Goal: Task Accomplishment & Management: Use online tool/utility

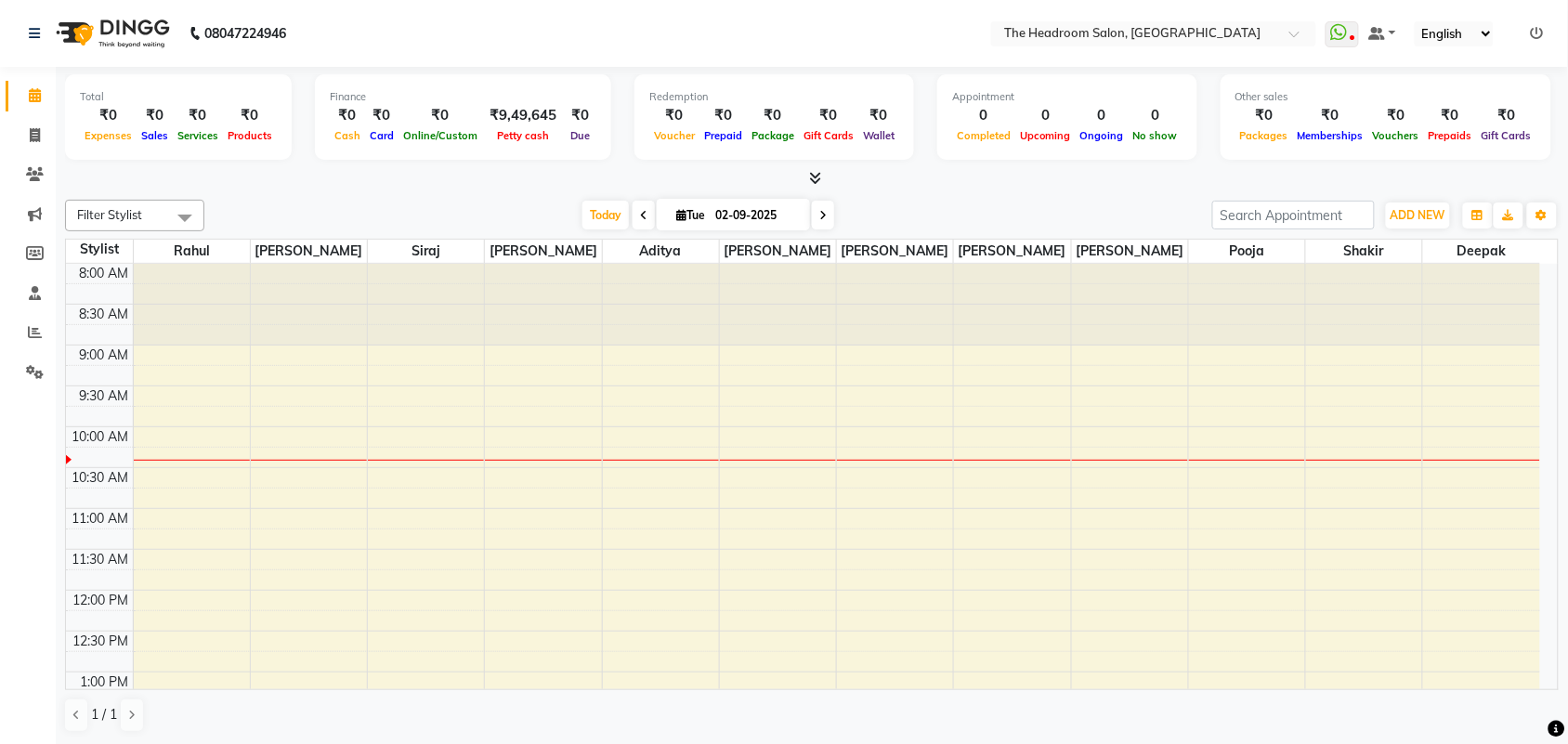
click at [21, 107] on link "Calendar" at bounding box center [28, 96] width 45 height 30
click at [39, 128] on icon at bounding box center [34, 135] width 10 height 14
select select "service"
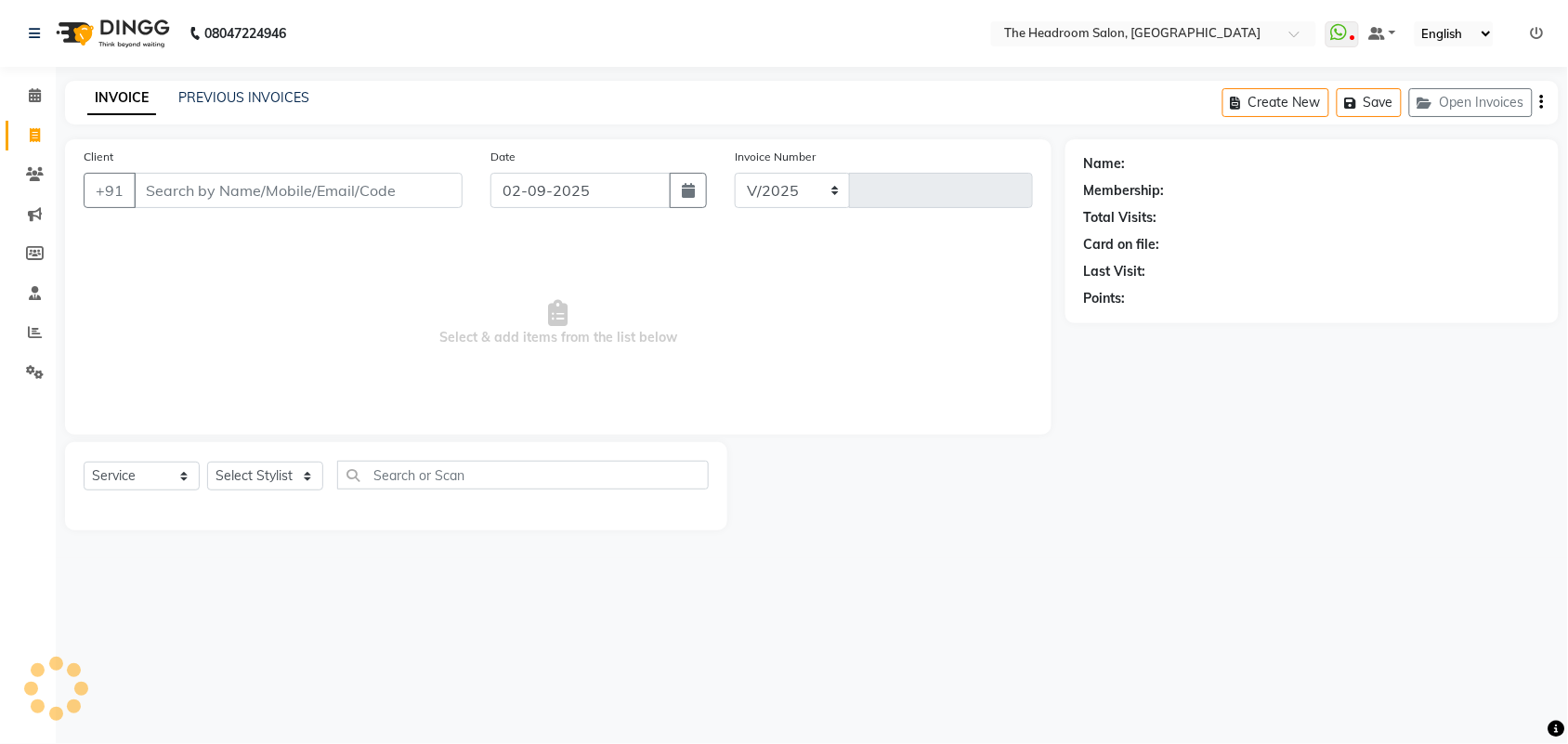
select select "6933"
type input "3263"
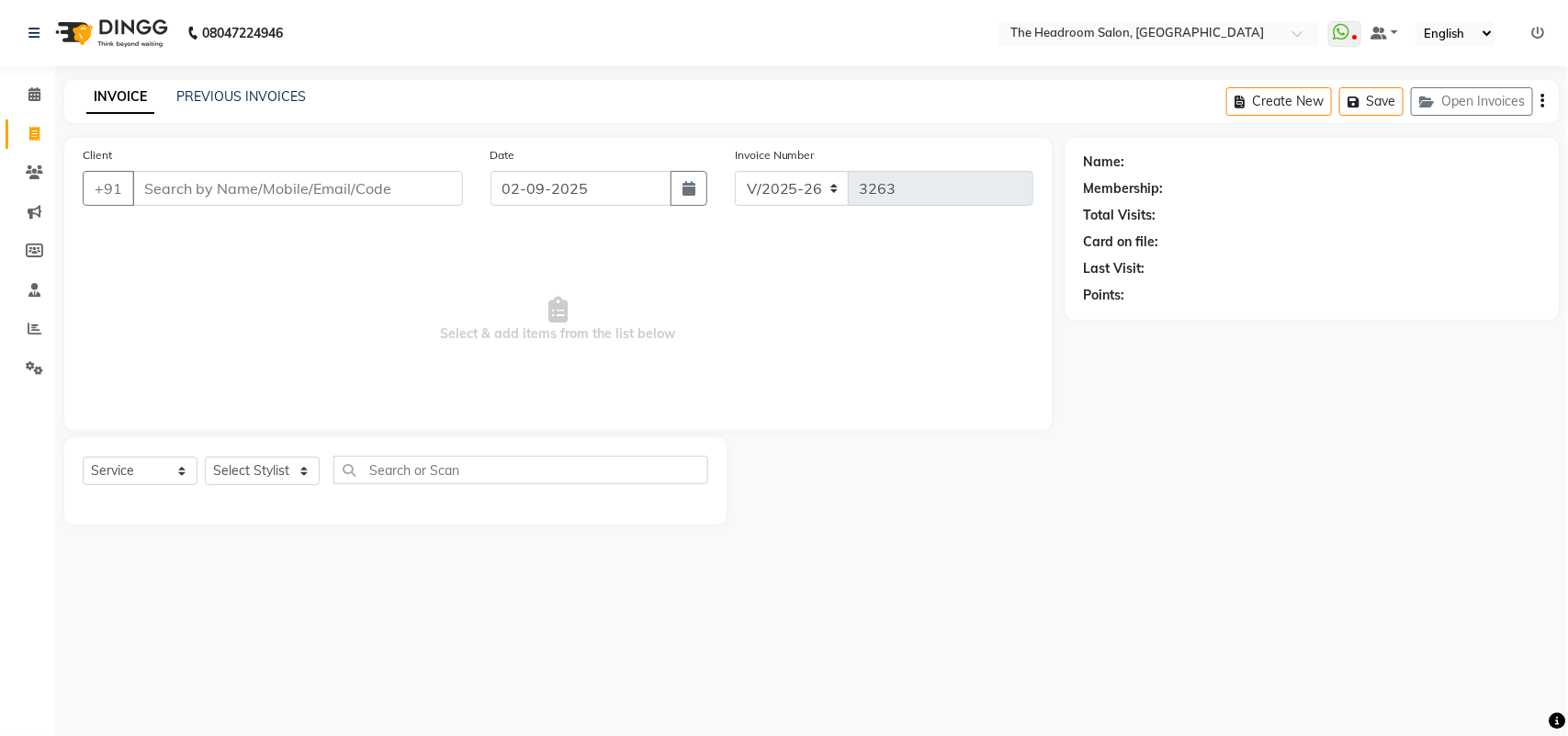
select select "58237"
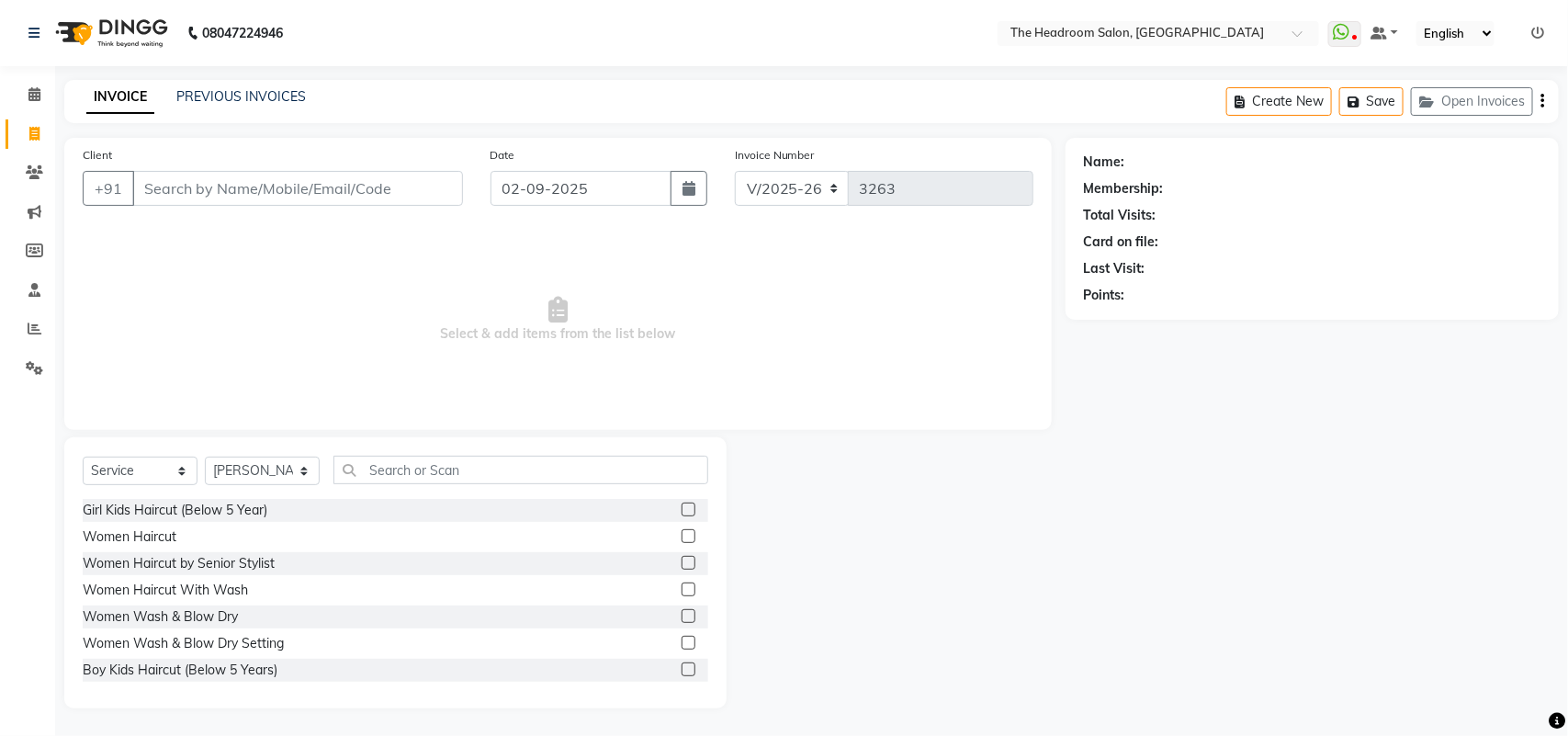
click at [526, 621] on div "Client +91 Date [DATE] Invoice Number V/2025 V/[PHONE_NUMBER] Select & add item…" at bounding box center [558, 423] width 1015 height 570
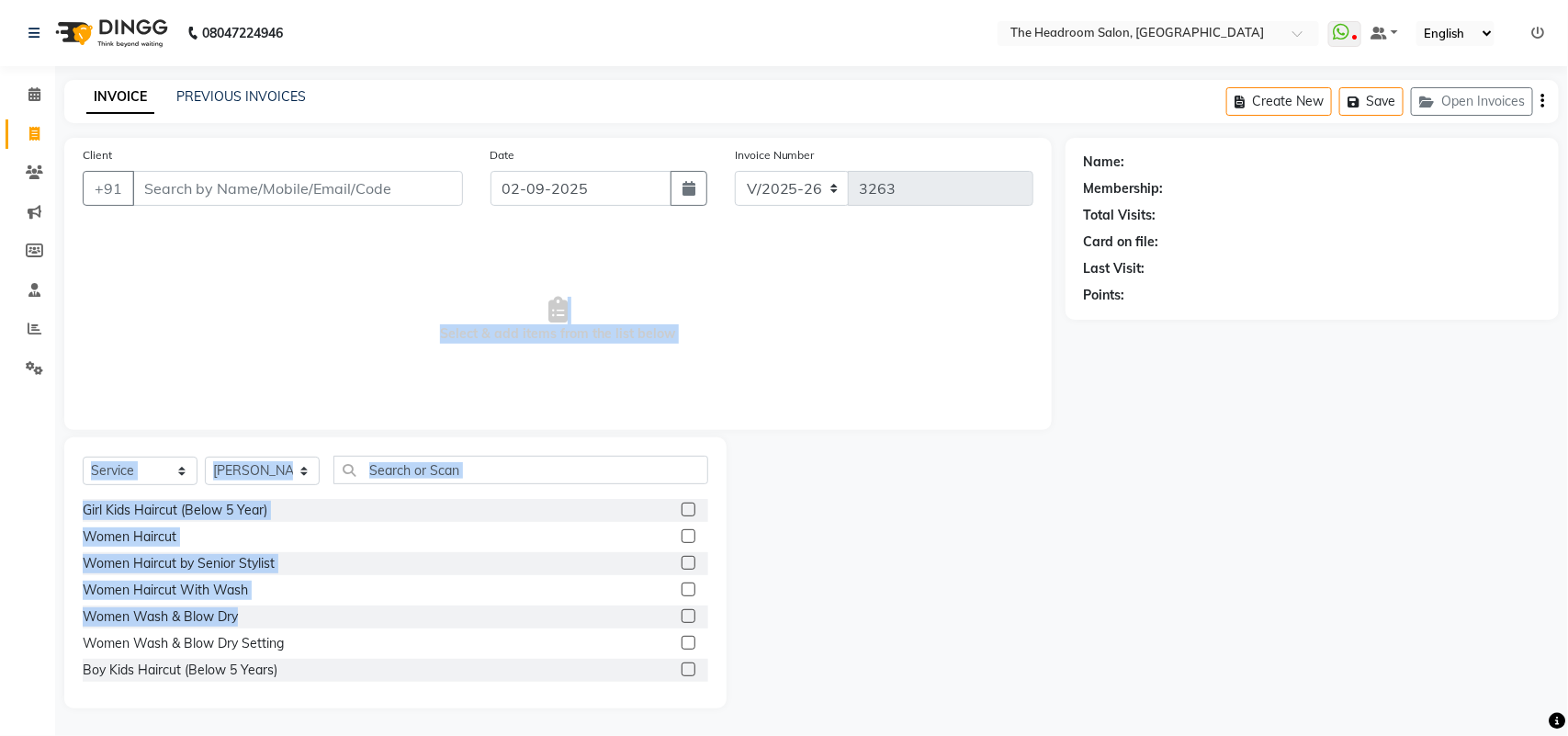
click at [521, 602] on div "Girl Kids Haircut (Below 5 Year) Women Haircut Women Haircut by Senior Stylist …" at bounding box center [396, 590] width 625 height 183
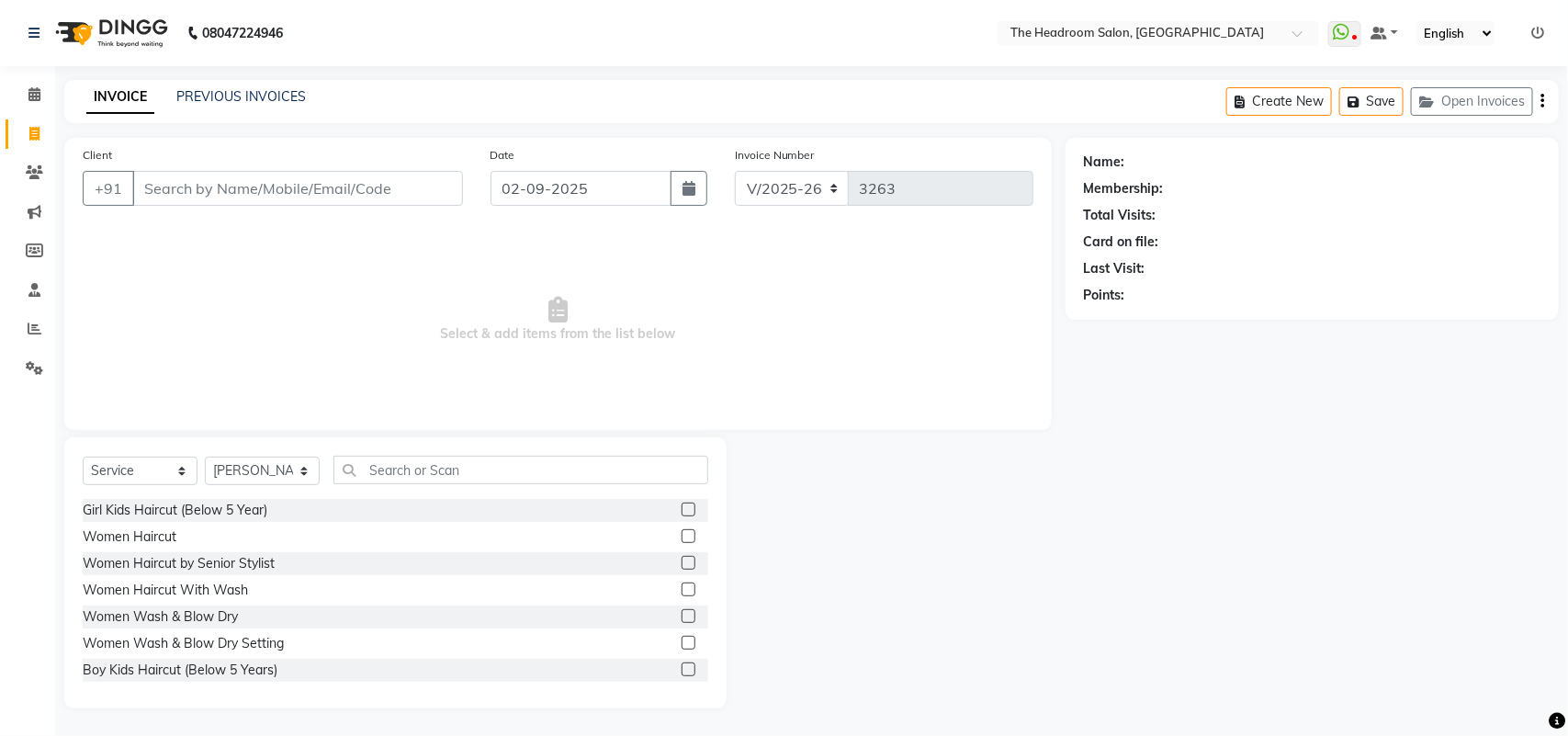
click at [797, 88] on div "INVOICE PREVIOUS INVOICES Create New Save Open Invoices" at bounding box center [812, 101] width 1495 height 43
click at [5, 553] on div "Calendar Invoice Clients Marketing Members Staff Reports Settings Completed InP…" at bounding box center [124, 380] width 248 height 656
click at [193, 175] on input "Client" at bounding box center [297, 188] width 331 height 35
click at [248, 122] on div "INVOICE PREVIOUS INVOICES Create New Save Open Invoices" at bounding box center [812, 101] width 1495 height 43
click at [245, 181] on input "Client" at bounding box center [297, 188] width 331 height 35
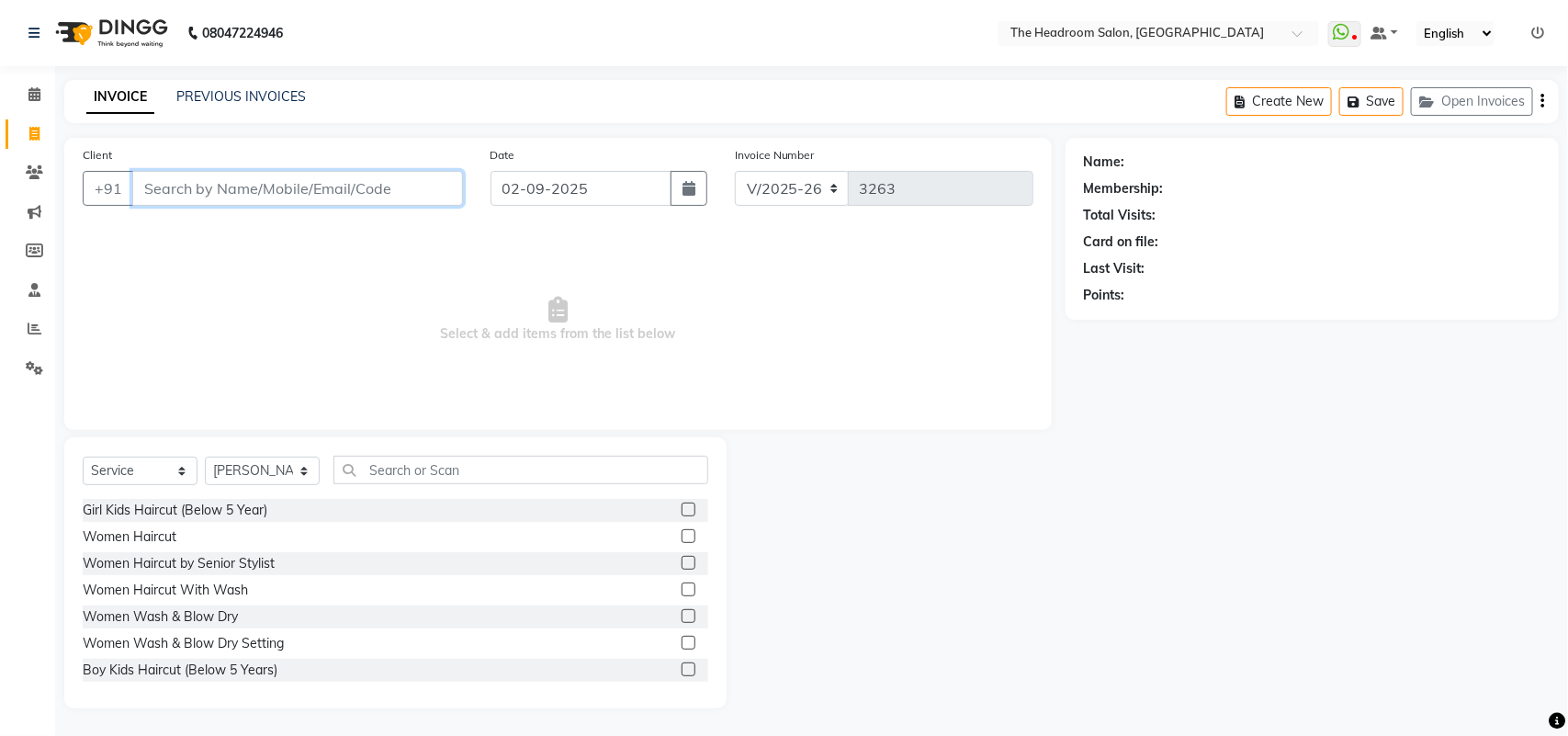
click at [276, 183] on input "Client" at bounding box center [297, 188] width 331 height 35
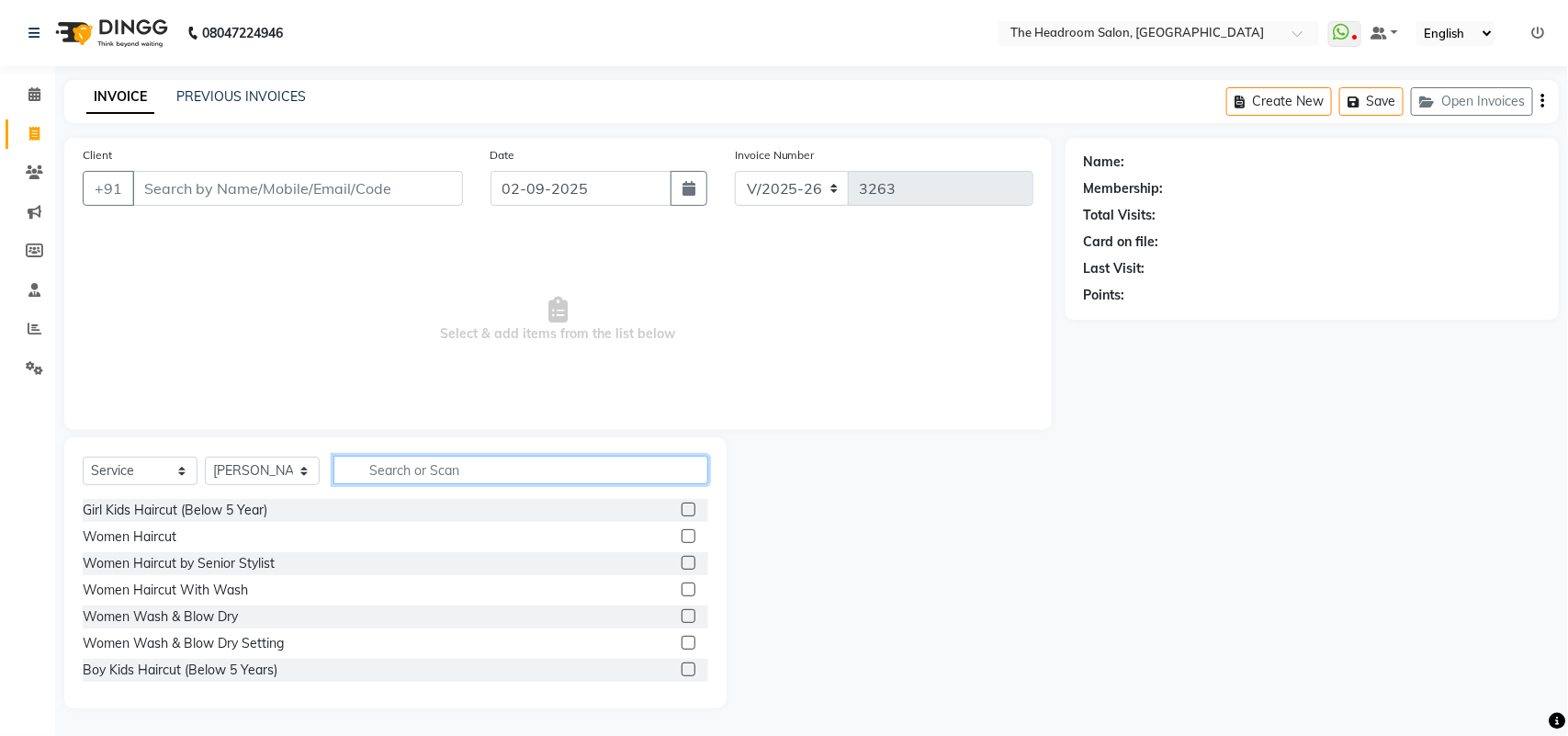
click at [547, 457] on input "text" at bounding box center [521, 470] width 374 height 29
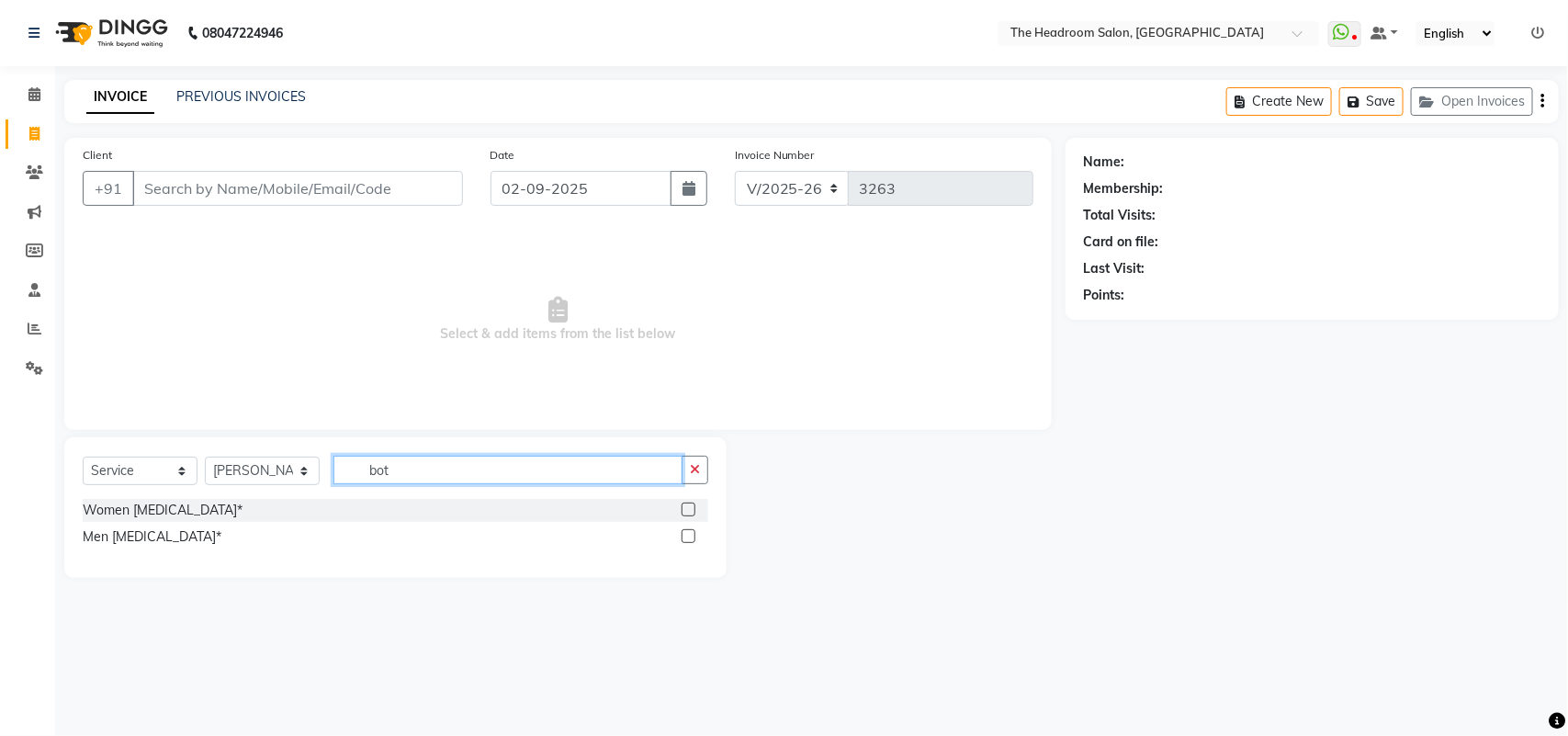
type input "bot"
click at [259, 503] on div "Women [MEDICAL_DATA]*" at bounding box center [396, 510] width 625 height 23
click at [685, 493] on div "Select Service Product Membership Package Voucher Prepaid Gift Card Select Styl…" at bounding box center [396, 477] width 625 height 43
click at [687, 501] on div at bounding box center [695, 510] width 27 height 23
click at [689, 511] on label at bounding box center [688, 509] width 14 height 14
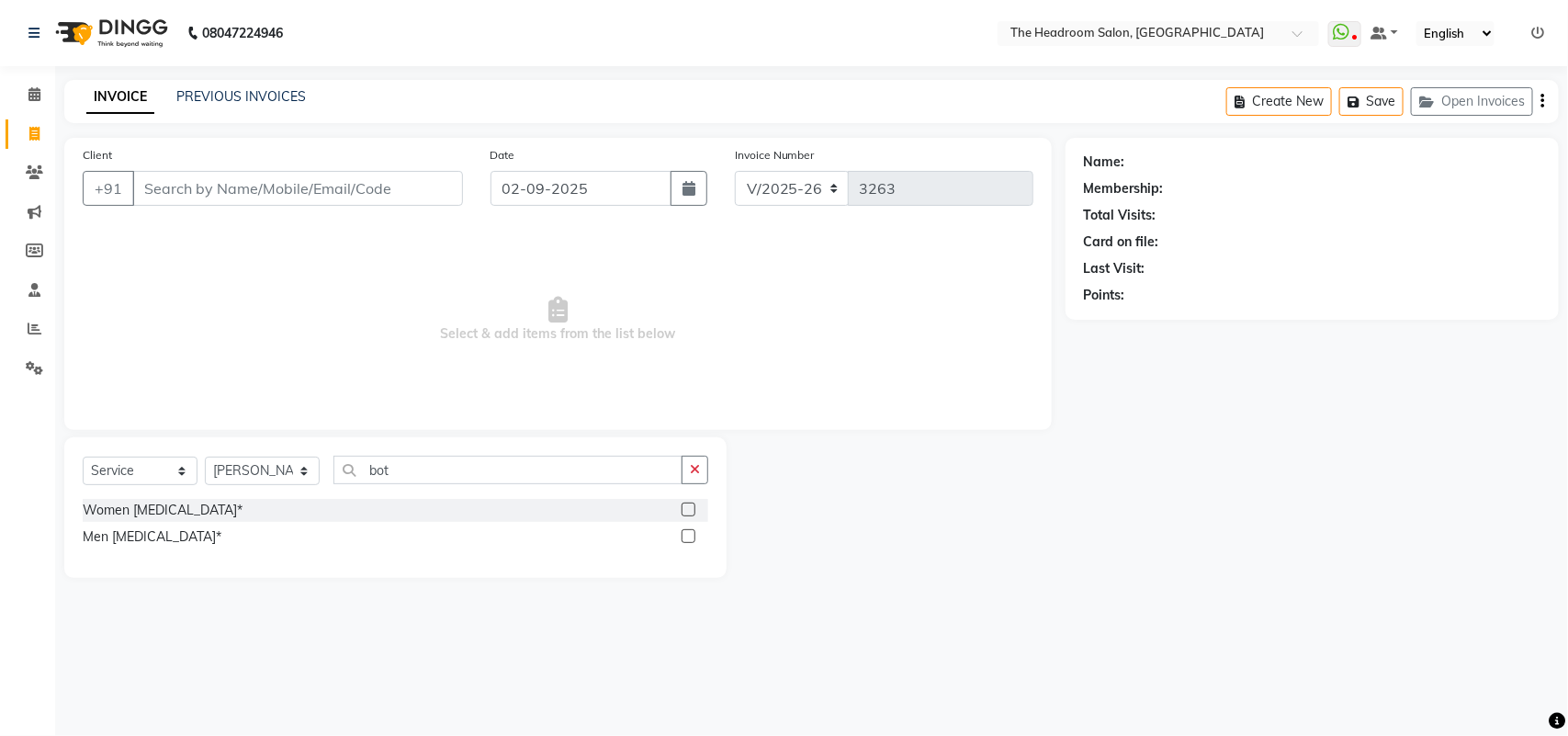
click at [689, 511] on input "checkbox" at bounding box center [687, 510] width 12 height 12
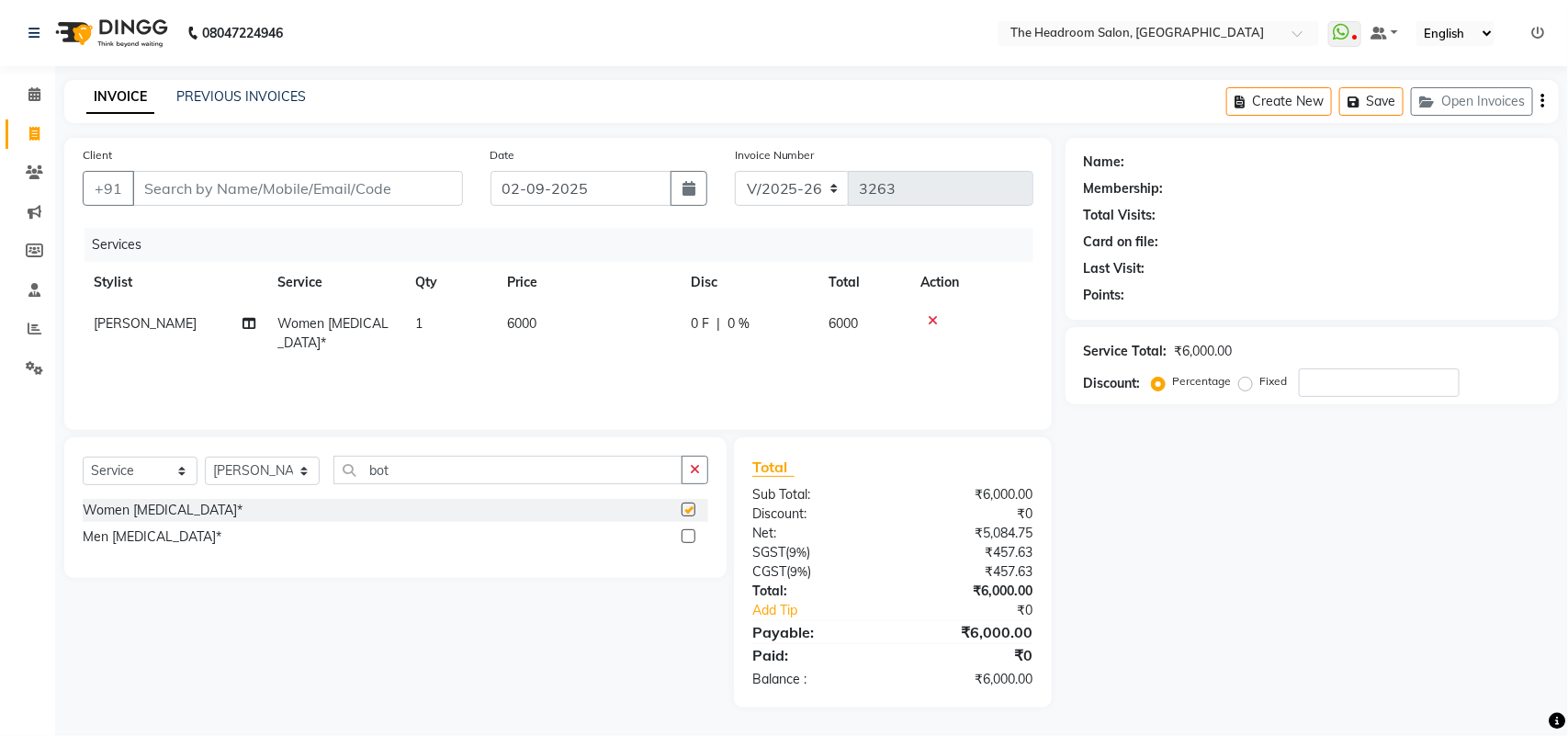
checkbox input "false"
click at [689, 520] on div at bounding box center [687, 512] width 12 height 19
